Goal: Transaction & Acquisition: Obtain resource

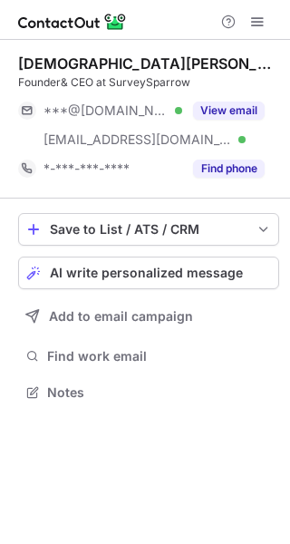
scroll to position [379, 290]
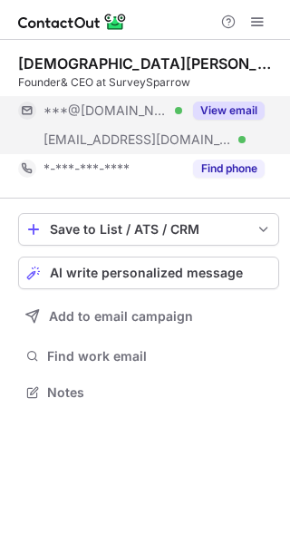
click at [203, 122] on div "View email" at bounding box center [223, 110] width 83 height 29
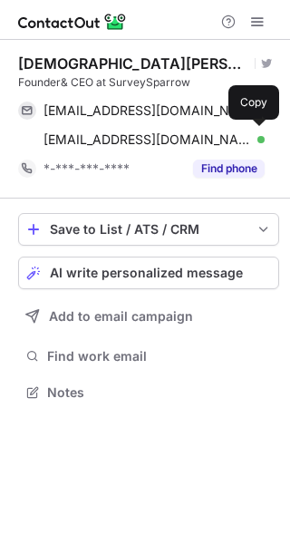
click at [220, 126] on div "shihab@surveysparrow.com Verified Copy" at bounding box center [141, 139] width 247 height 29
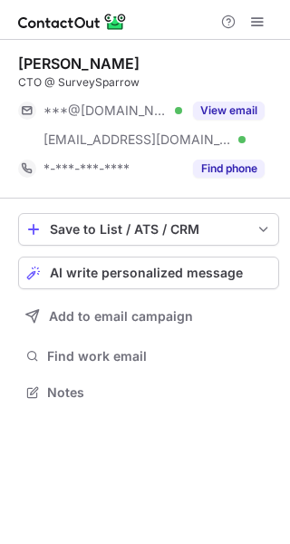
scroll to position [379, 290]
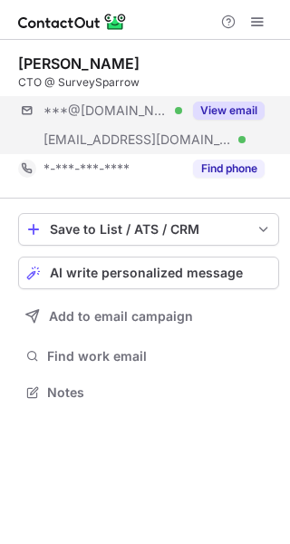
click at [215, 141] on div "***@[DOMAIN_NAME] Verified [EMAIL_ADDRESS][DOMAIN_NAME] Verified View email" at bounding box center [148, 125] width 261 height 58
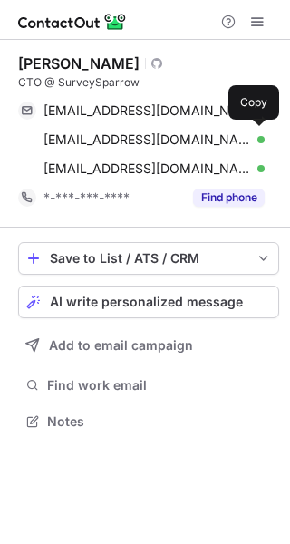
scroll to position [408, 290]
click at [234, 141] on div "reachcmb@gmail.com Verified" at bounding box center [154, 140] width 221 height 16
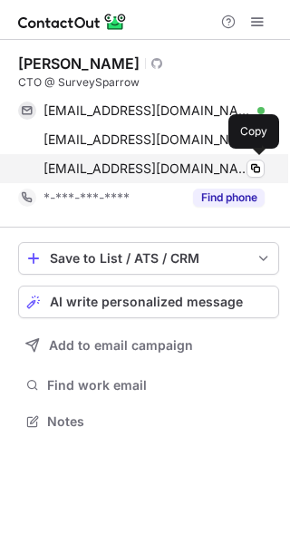
click at [226, 161] on div "balaji@surveysparrow.com Verified" at bounding box center [154, 169] width 221 height 16
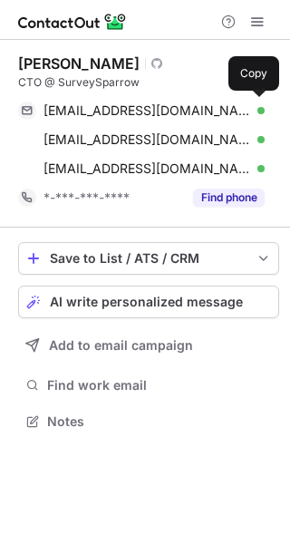
scroll to position [408, 290]
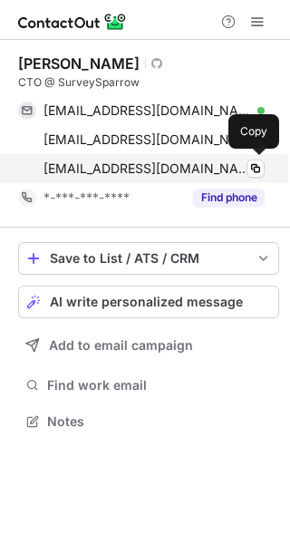
click at [182, 159] on div "[EMAIL_ADDRESS][DOMAIN_NAME] Verified Copy" at bounding box center [141, 168] width 247 height 29
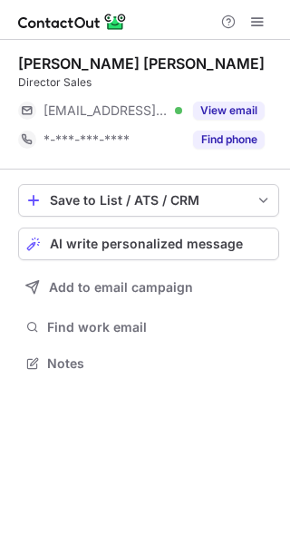
scroll to position [9, 9]
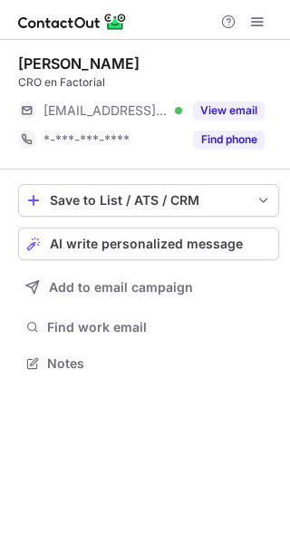
scroll to position [350, 290]
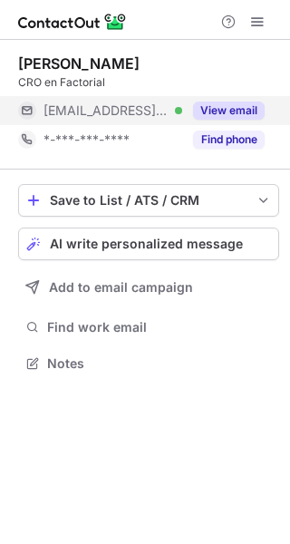
click at [230, 112] on button "View email" at bounding box center [229, 111] width 72 height 18
click at [259, 112] on div "***@factorial.co" at bounding box center [154, 110] width 221 height 16
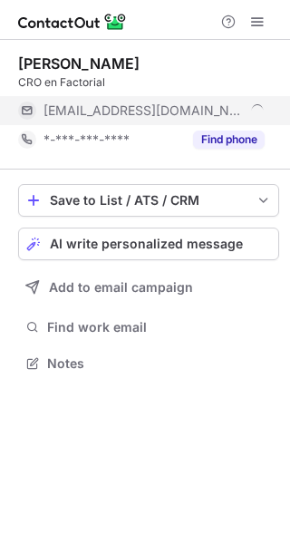
click at [259, 112] on div "***@factorial.co" at bounding box center [154, 110] width 221 height 16
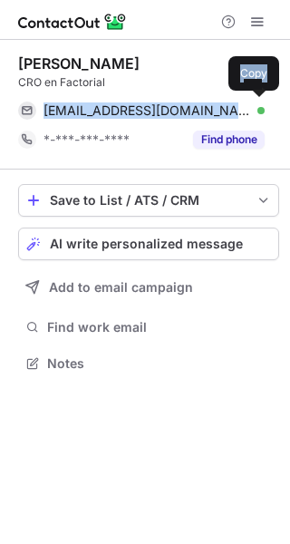
click at [186, 102] on div "nitya@factorial.co Verified" at bounding box center [154, 110] width 221 height 16
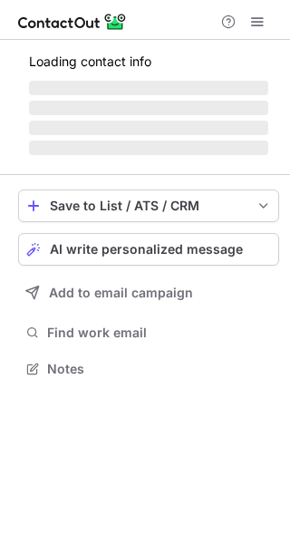
scroll to position [395, 290]
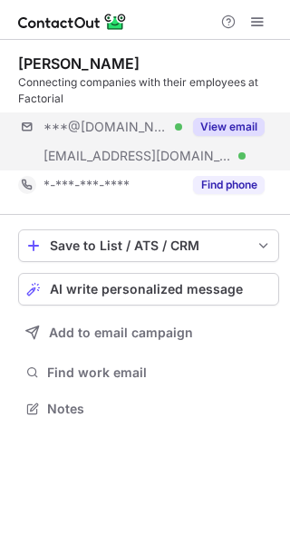
click at [200, 156] on div "***@gmail.com Verified ***@factorial.co Verified View email" at bounding box center [148, 141] width 261 height 58
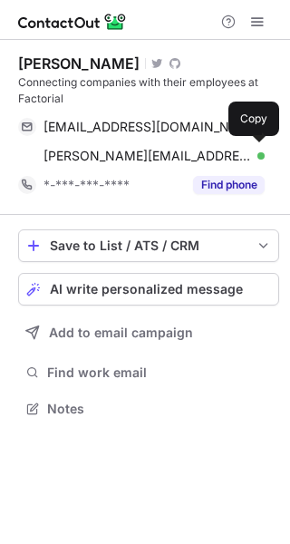
click at [228, 153] on div "bernat.farrero@factorial.co Verified" at bounding box center [154, 156] width 221 height 16
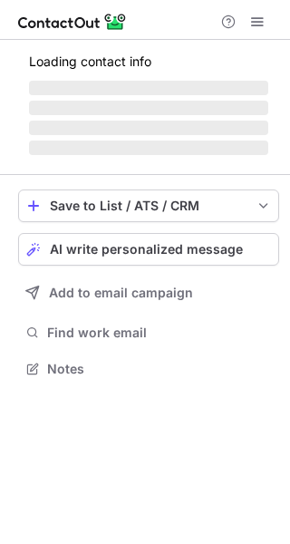
scroll to position [379, 290]
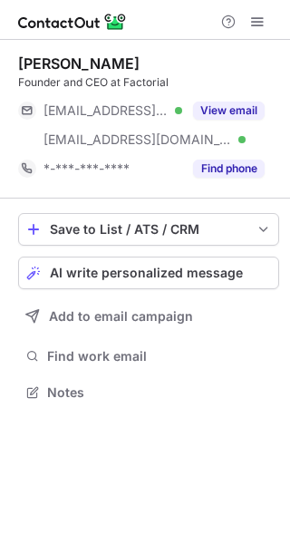
click at [233, 124] on div "View email" at bounding box center [223, 110] width 83 height 29
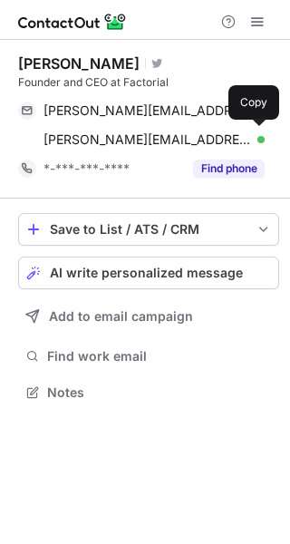
click at [233, 125] on div "jordi.romero@factorial.co Verified Copy" at bounding box center [141, 139] width 247 height 29
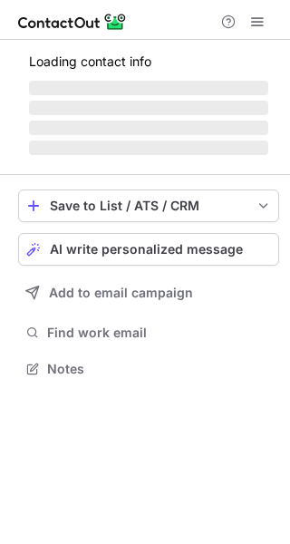
scroll to position [357, 290]
click at [196, 125] on span "‌" at bounding box center [148, 128] width 239 height 15
click at [103, 144] on span "‌" at bounding box center [148, 148] width 239 height 15
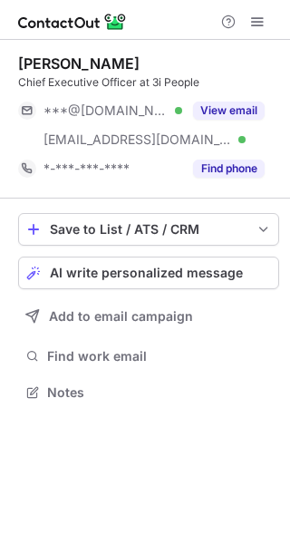
scroll to position [379, 290]
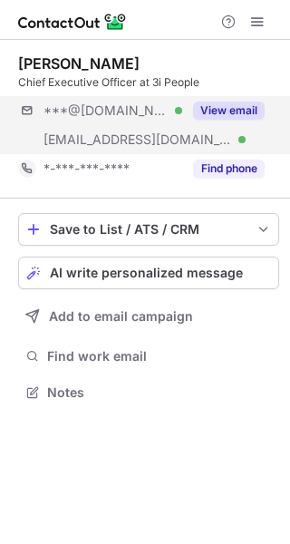
click at [202, 130] on div "***@gmail.com Verified ***@3ipeople.com Verified View email" at bounding box center [148, 125] width 261 height 58
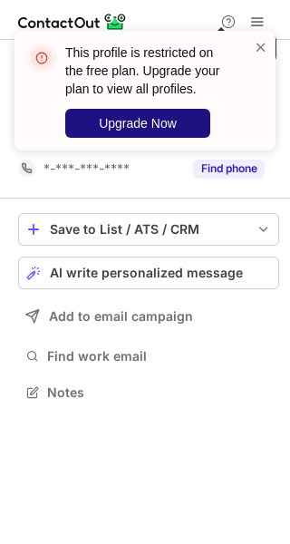
click at [170, 117] on span "Upgrade Now" at bounding box center [138, 123] width 78 height 15
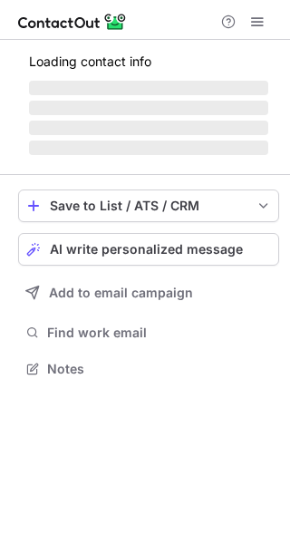
scroll to position [357, 290]
click at [224, 129] on span "‌" at bounding box center [148, 128] width 239 height 15
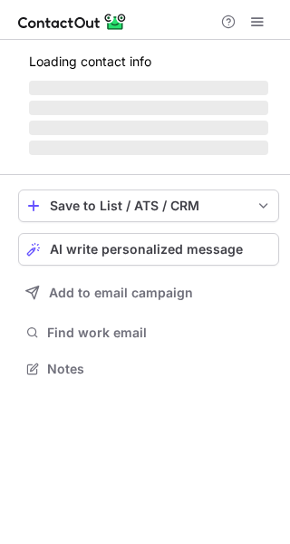
click at [224, 129] on span "‌" at bounding box center [148, 128] width 239 height 15
click at [254, 113] on span "‌" at bounding box center [148, 108] width 239 height 15
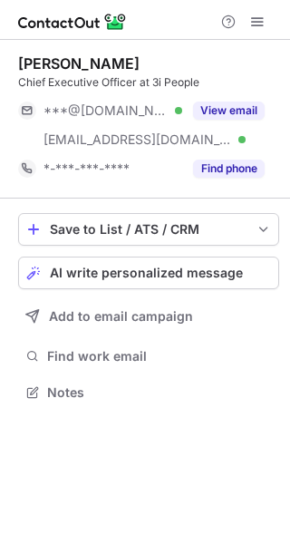
scroll to position [379, 290]
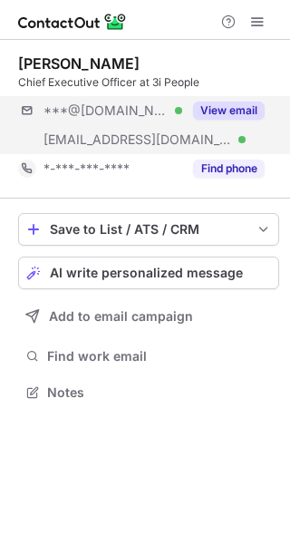
click at [226, 127] on div "***@[DOMAIN_NAME] Verified [EMAIL_ADDRESS][DOMAIN_NAME] Verified View email" at bounding box center [148, 125] width 261 height 58
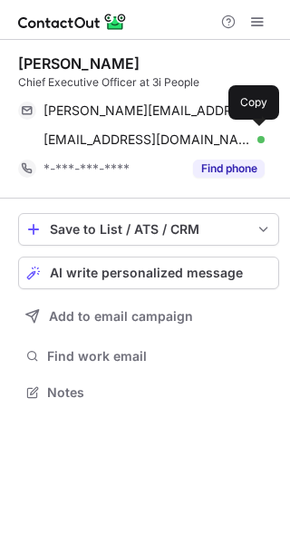
click at [233, 139] on div "rswami@3ipeople.com Verified" at bounding box center [154, 140] width 221 height 16
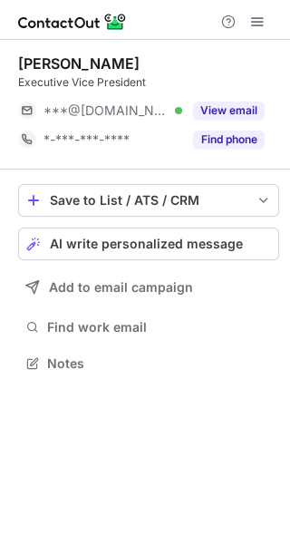
scroll to position [9, 9]
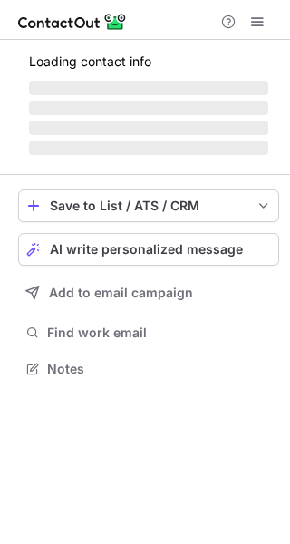
scroll to position [379, 290]
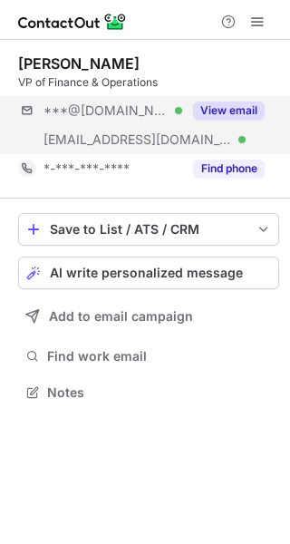
click at [219, 142] on div "***@gmail.com Verified ***@buffer.com Verified View email" at bounding box center [148, 125] width 261 height 58
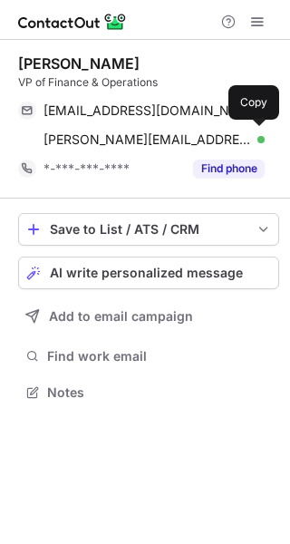
click at [224, 142] on div "jenny@buffer.com Verified" at bounding box center [154, 140] width 221 height 16
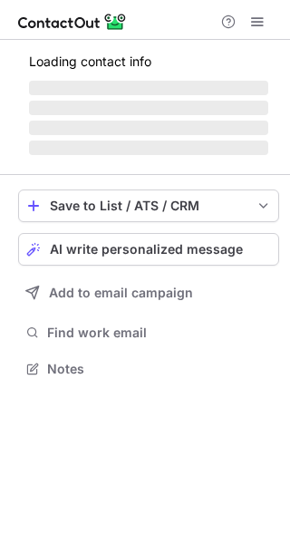
scroll to position [395, 290]
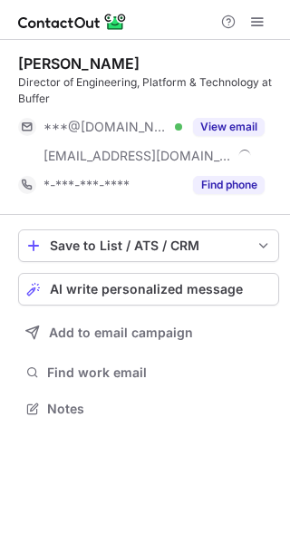
click at [237, 122] on button "View email" at bounding box center [229, 127] width 72 height 18
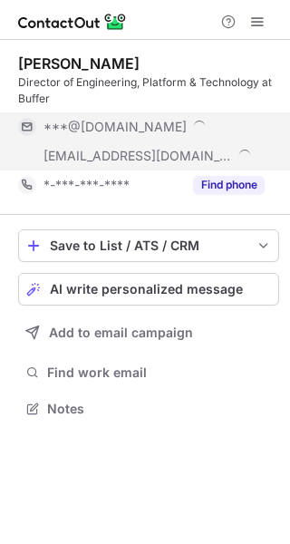
scroll to position [424, 290]
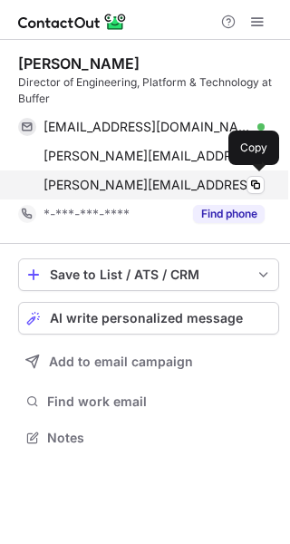
click at [201, 181] on div "mike@buffer.com" at bounding box center [154, 185] width 221 height 16
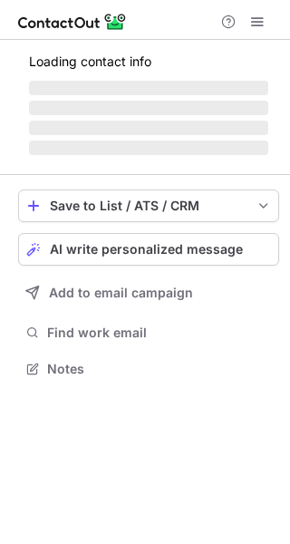
scroll to position [357, 290]
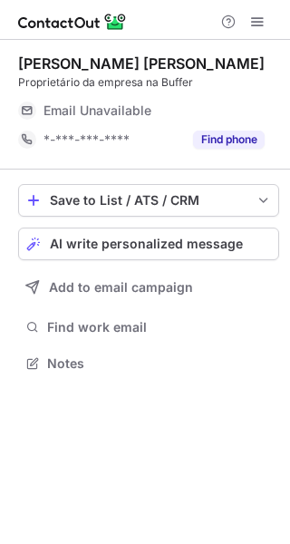
scroll to position [9, 9]
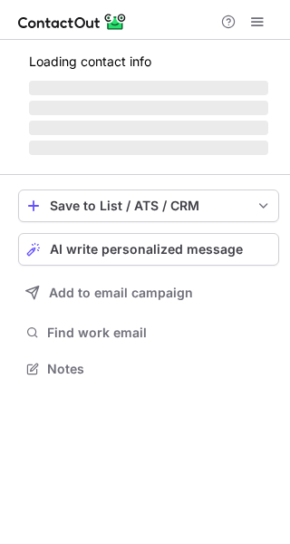
scroll to position [9, 9]
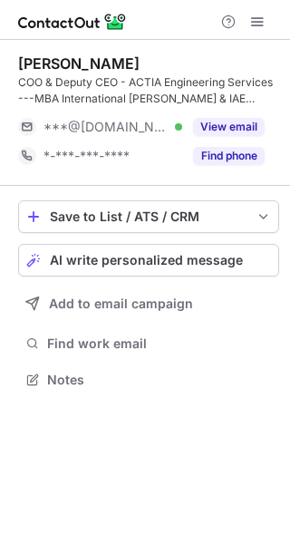
scroll to position [366, 290]
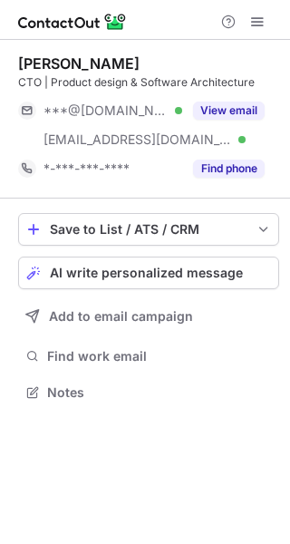
scroll to position [379, 290]
click at [229, 131] on div "***@gmail.com Verified ***@actia-engineering.tn Verified View email" at bounding box center [148, 125] width 261 height 58
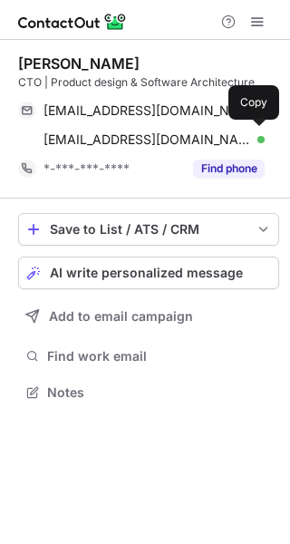
click at [230, 131] on div "khalil.aissaoui@actia-engineering.tn Verified Copy" at bounding box center [141, 139] width 247 height 29
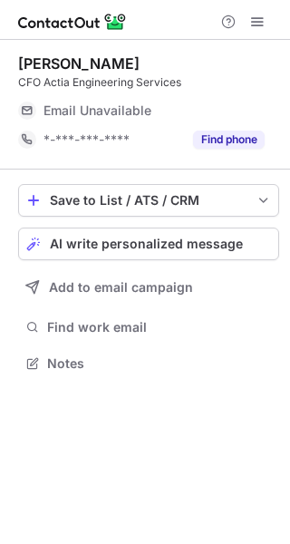
scroll to position [9, 9]
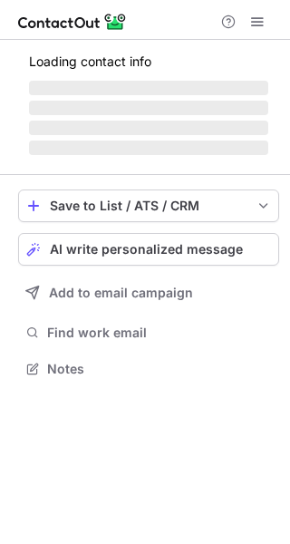
scroll to position [9, 9]
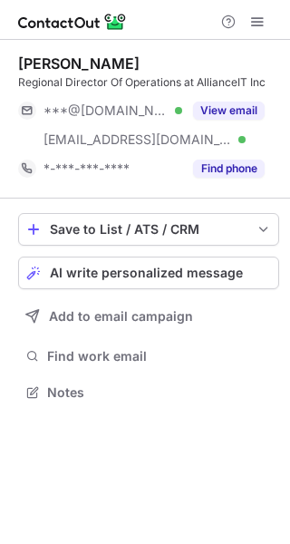
scroll to position [379, 290]
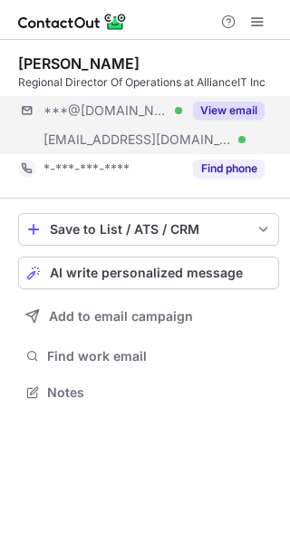
click at [206, 141] on div "***@[DOMAIN_NAME] Verified [EMAIL_ADDRESS][DOMAIN_NAME] Verified View email" at bounding box center [148, 125] width 261 height 58
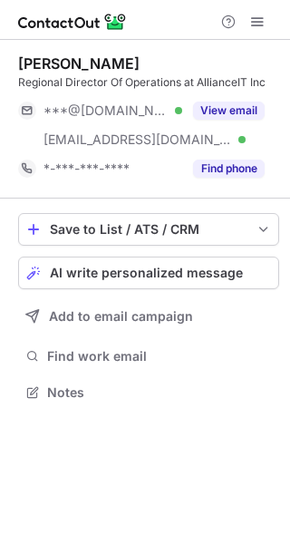
scroll to position [379, 290]
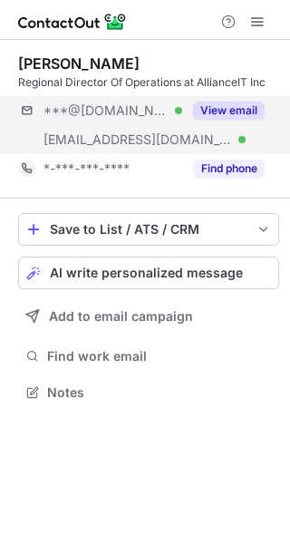
click at [216, 126] on div "***@hotmail.com Verified ***@allianceit.com Verified View email" at bounding box center [148, 125] width 261 height 58
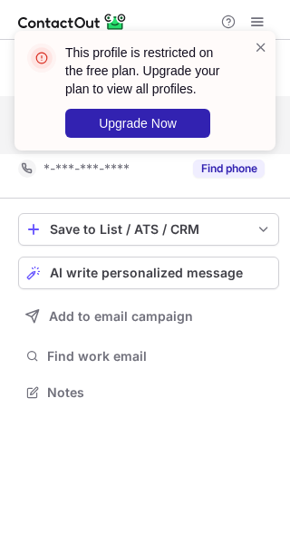
click at [231, 134] on div "This profile is restricted on the free plan. Upgrade your plan to view all prof…" at bounding box center [145, 98] width 290 height 171
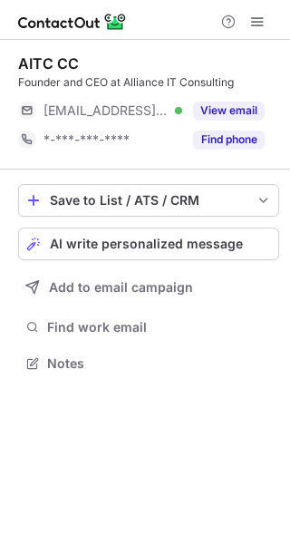
scroll to position [9, 9]
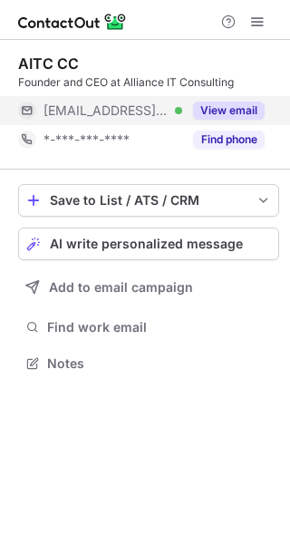
click at [237, 97] on div "View email" at bounding box center [223, 110] width 83 height 29
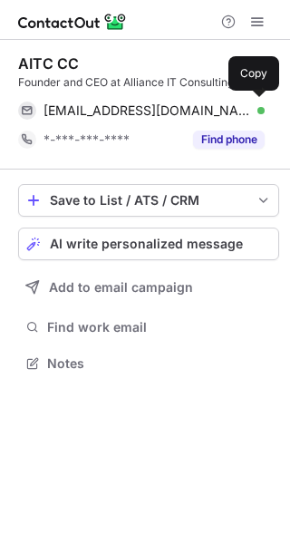
click at [240, 97] on div "info@allianceit.co.in Verified Copy" at bounding box center [141, 110] width 247 height 29
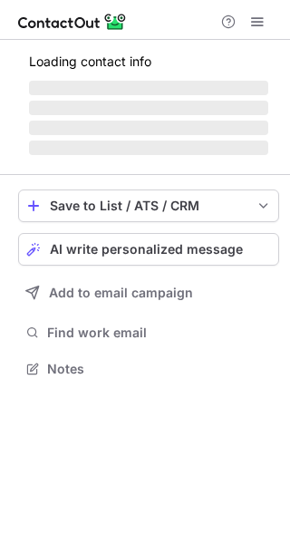
scroll to position [379, 290]
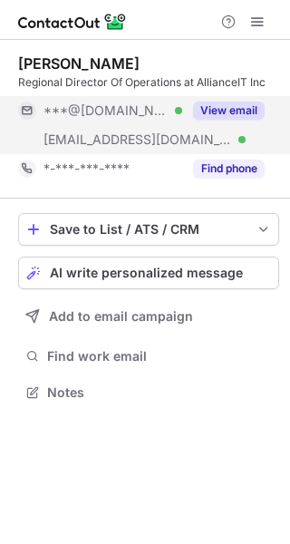
click at [226, 119] on button "View email" at bounding box center [229, 111] width 72 height 18
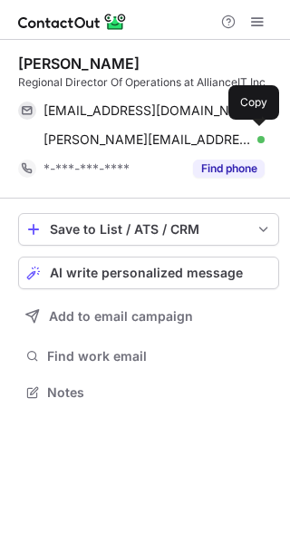
click at [231, 136] on div "[PERSON_NAME][EMAIL_ADDRESS][PERSON_NAME][DOMAIN_NAME] Verified" at bounding box center [154, 140] width 221 height 16
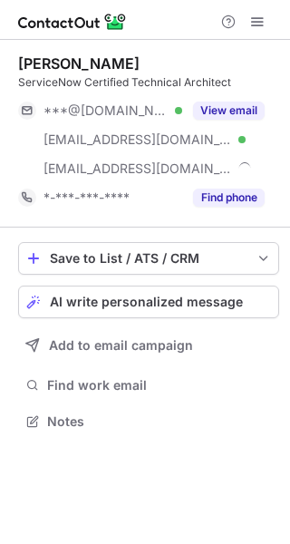
scroll to position [408, 290]
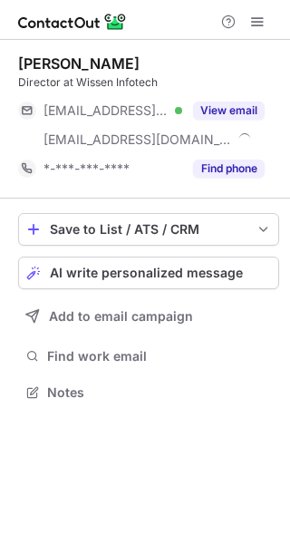
scroll to position [379, 290]
click at [177, 125] on div "***@wissen.com" at bounding box center [100, 139] width 164 height 29
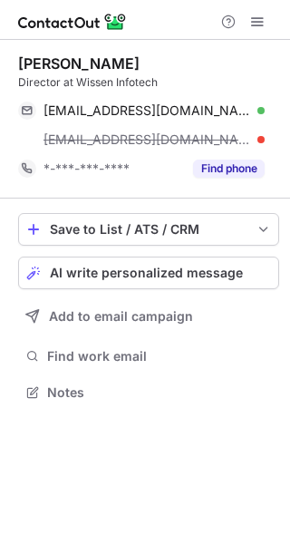
click at [192, 132] on span "upendra.rachupally@wissen.com" at bounding box center [148, 140] width 208 height 16
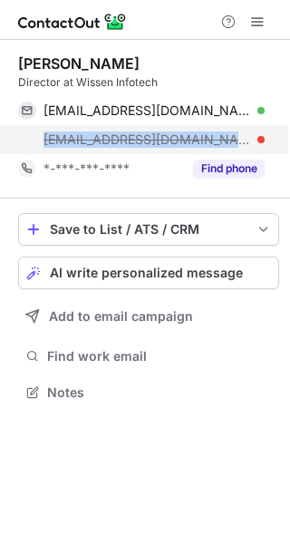
copy span "upendra.rachupally@wissen.com"
drag, startPoint x: 36, startPoint y: 135, endPoint x: 255, endPoint y: 132, distance: 218.6
click at [255, 132] on div "upendra.rachupally@wissen.com" at bounding box center [141, 139] width 247 height 29
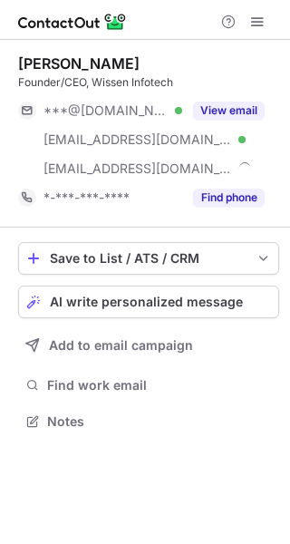
scroll to position [408, 290]
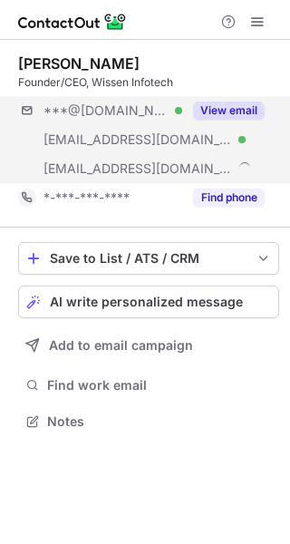
click at [204, 130] on div "***@[DOMAIN_NAME] Verified [EMAIL_ADDRESS][DOMAIN_NAME] Verified [EMAIL_ADDRESS…" at bounding box center [148, 139] width 261 height 87
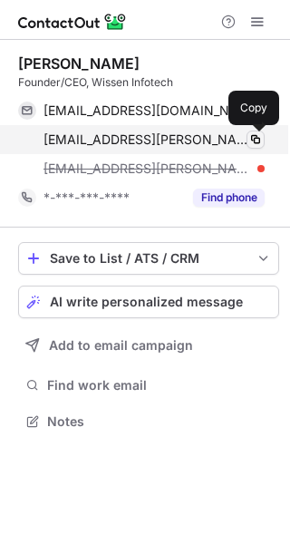
click at [255, 133] on span at bounding box center [256, 139] width 15 height 15
